Goal: Find specific page/section: Find specific page/section

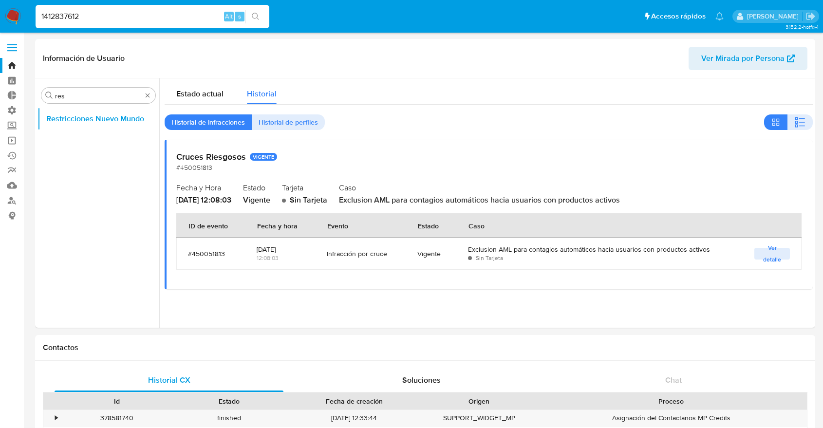
select select "10"
click at [149, 23] on div "1412837612 Alt s" at bounding box center [153, 16] width 234 height 23
drag, startPoint x: 0, startPoint y: 0, endPoint x: 148, endPoint y: 23, distance: 149.7
click at [148, 23] on div "1412837612 Alt s" at bounding box center [153, 16] width 234 height 23
click at [147, 18] on input "1412837612" at bounding box center [153, 16] width 234 height 13
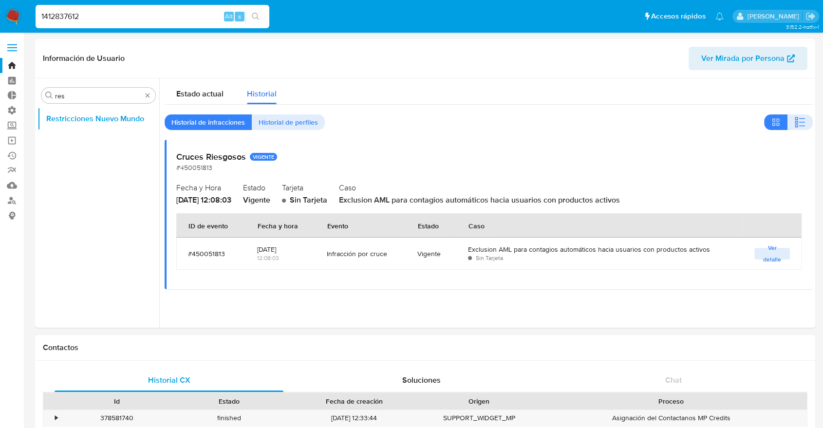
click at [147, 18] on input "1412837612" at bounding box center [153, 16] width 234 height 13
paste input "93787509"
type input "93787509"
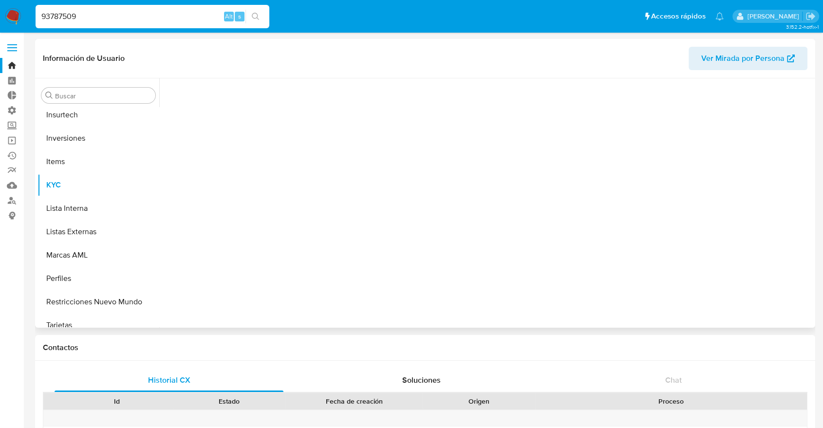
scroll to position [435, 0]
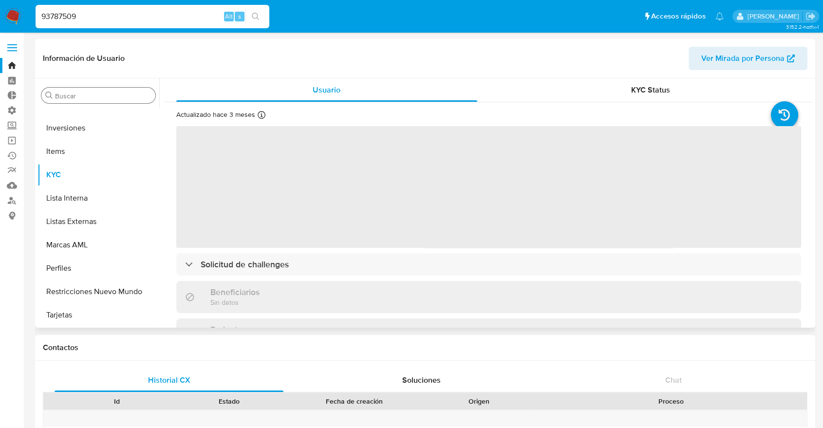
click at [103, 90] on div "Buscar" at bounding box center [98, 96] width 114 height 16
click at [103, 91] on div "Buscar" at bounding box center [98, 96] width 114 height 16
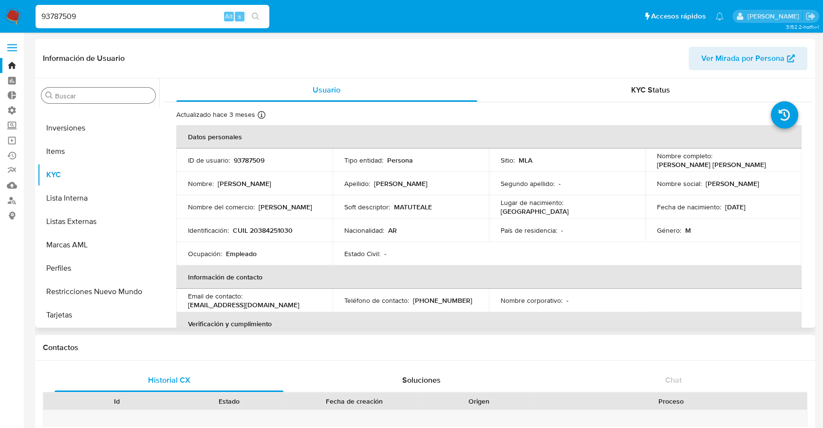
click at [103, 92] on input "Buscar" at bounding box center [103, 96] width 96 height 9
select select "10"
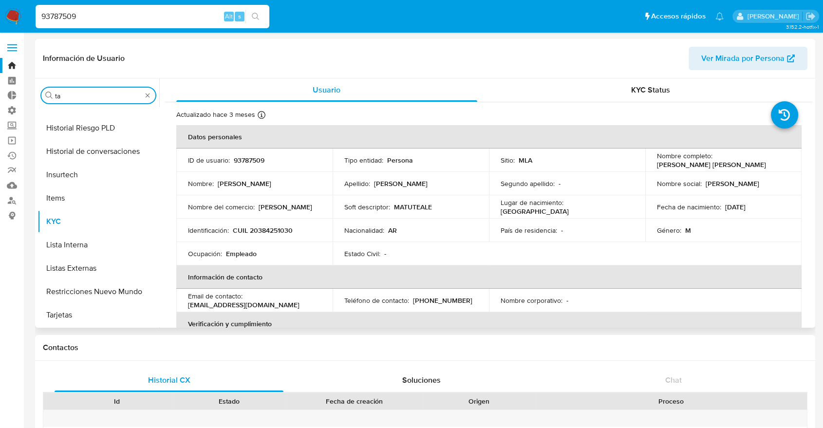
scroll to position [0, 0]
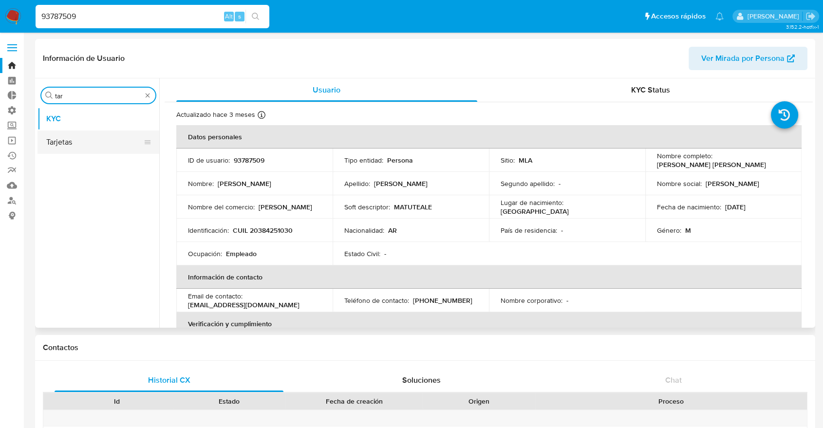
type input "tar"
click at [87, 142] on button "Tarjetas" at bounding box center [94, 141] width 114 height 23
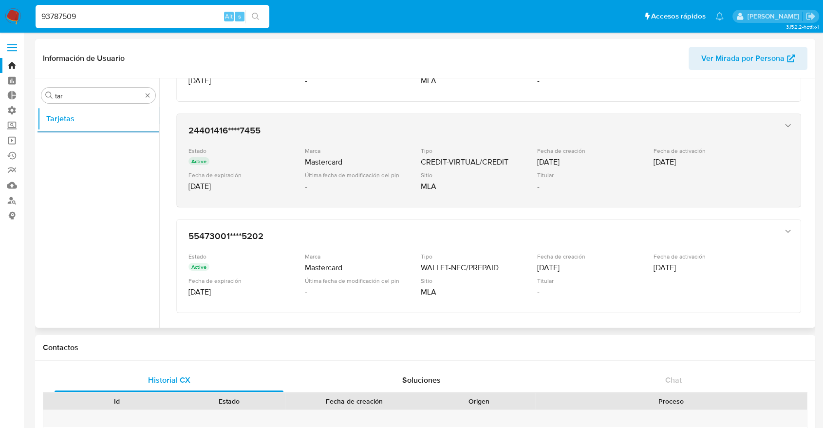
scroll to position [324, 0]
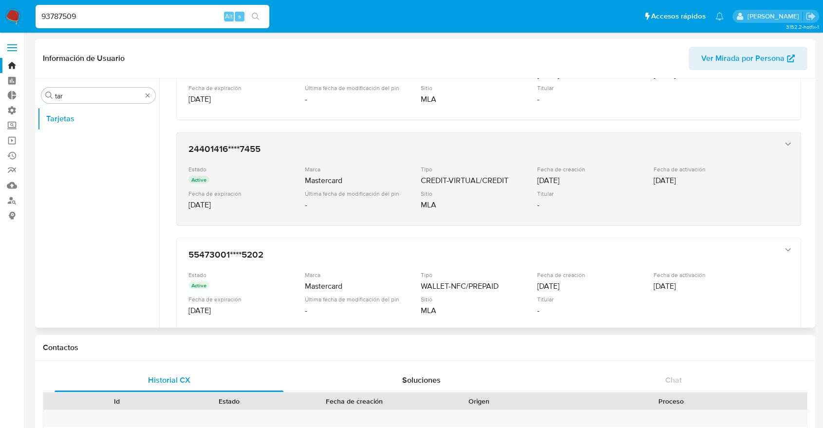
drag, startPoint x: 228, startPoint y: 146, endPoint x: 291, endPoint y: 153, distance: 63.2
click at [291, 153] on div "24401416****7455 Estado Active Marca Mastercard Tipo CREDIT-VIRTUAL/CREDIT Fech…" at bounding box center [478, 178] width 589 height 79
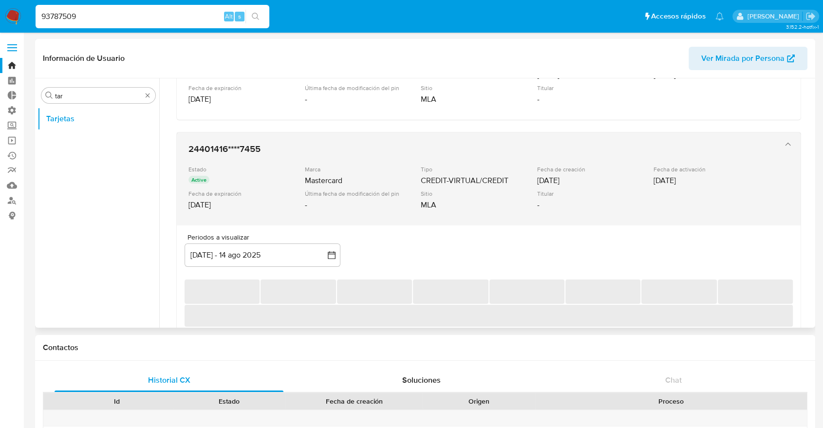
click at [291, 153] on div "24401416****7455 Estado Active Marca Mastercard Tipo CREDIT-VIRTUAL/CREDIT Fech…" at bounding box center [478, 178] width 589 height 79
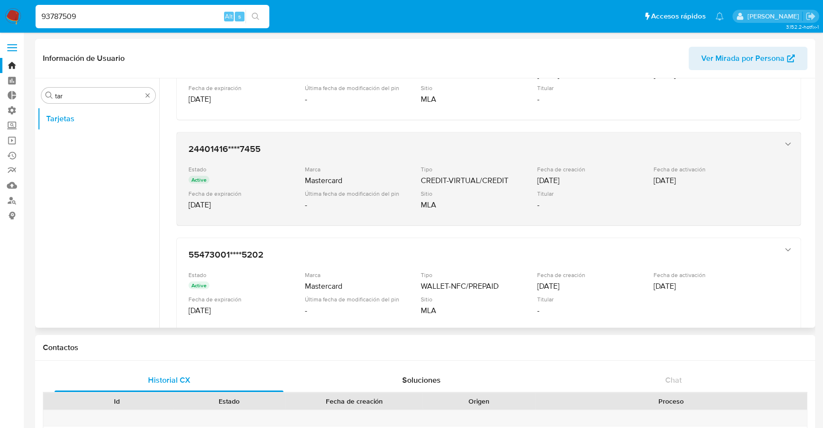
click at [291, 153] on div "24401416****7455 Estado Active Marca Mastercard Tipo CREDIT-VIRTUAL/CREDIT Fech…" at bounding box center [478, 178] width 589 height 79
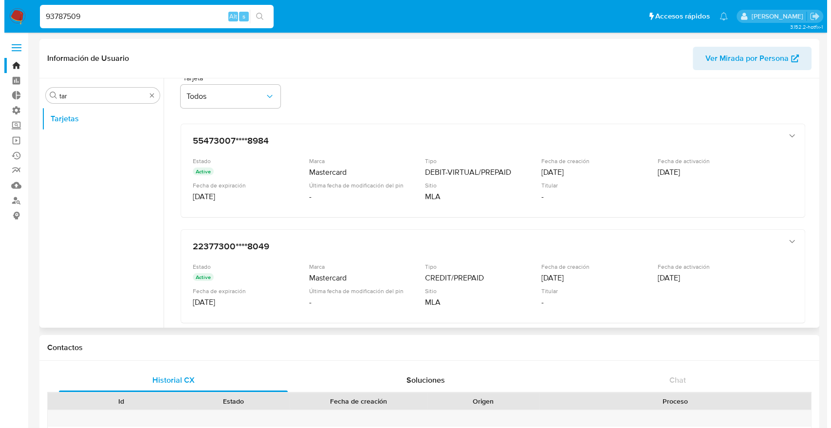
scroll to position [0, 0]
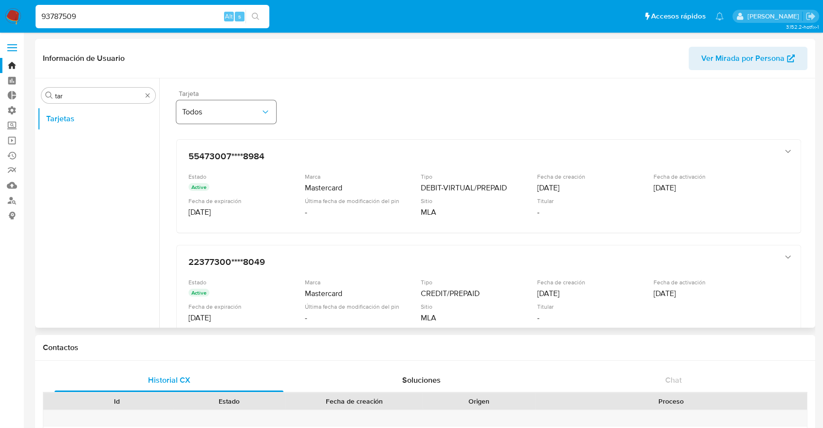
click at [234, 117] on button "Todos" at bounding box center [226, 111] width 100 height 23
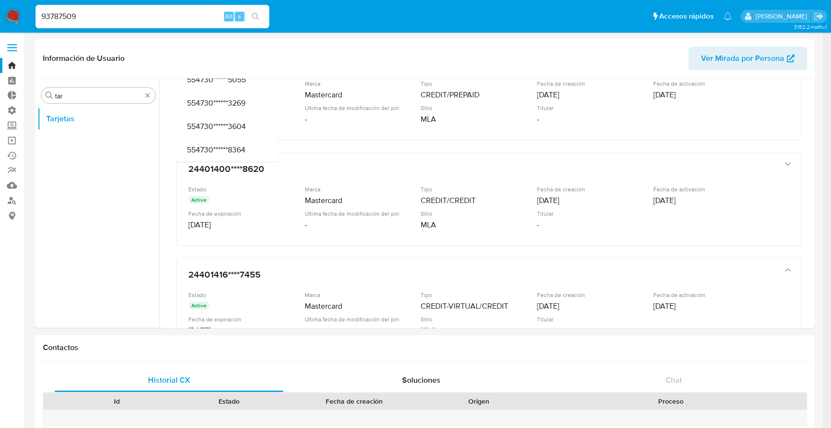
scroll to position [54, 0]
